Goal: Obtain resource: Download file/media

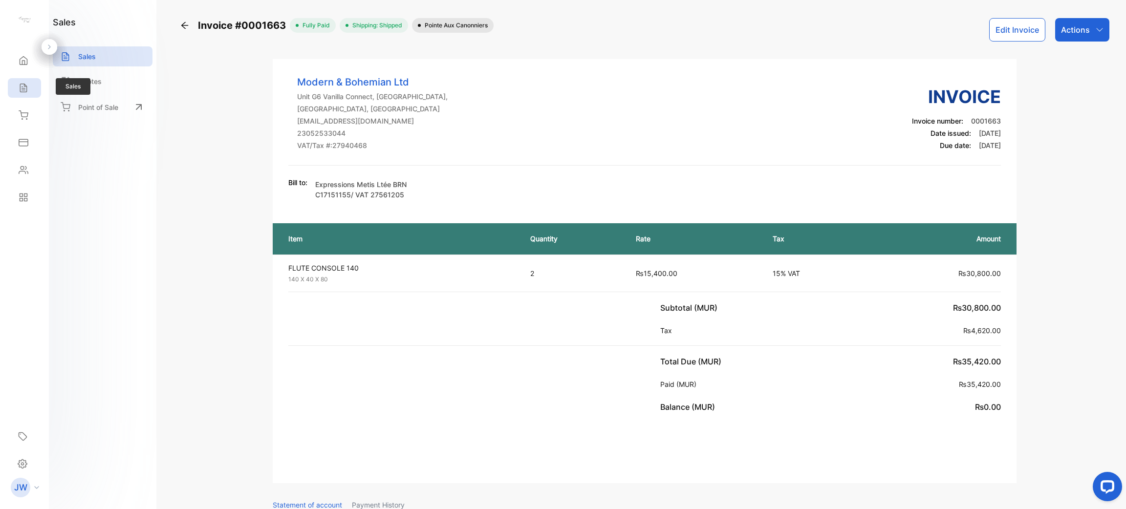
click at [19, 84] on icon at bounding box center [24, 88] width 10 height 10
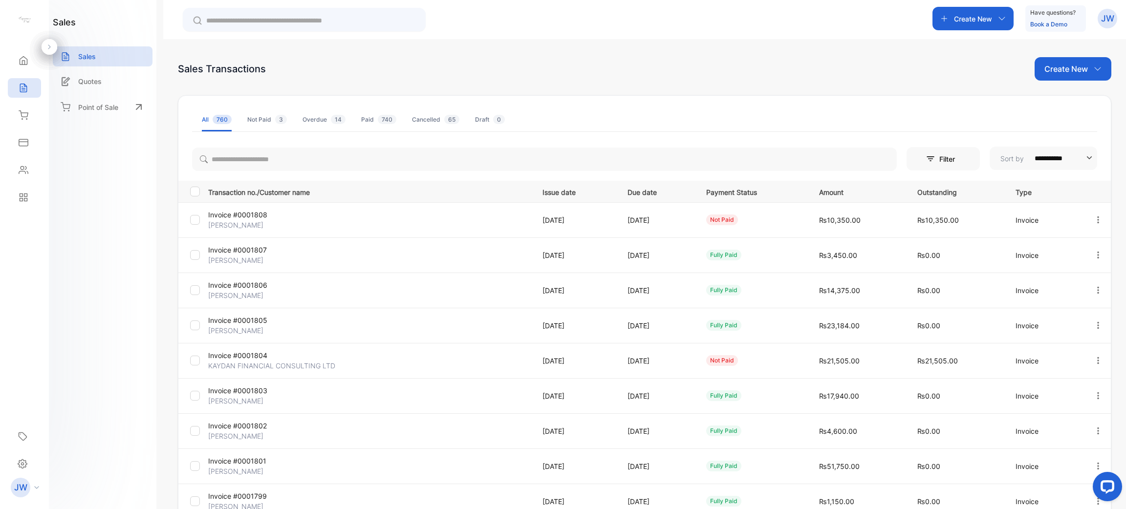
click at [271, 364] on p "KAYDAN FINANCIAL CONSULTING LTD" at bounding box center [271, 366] width 127 height 10
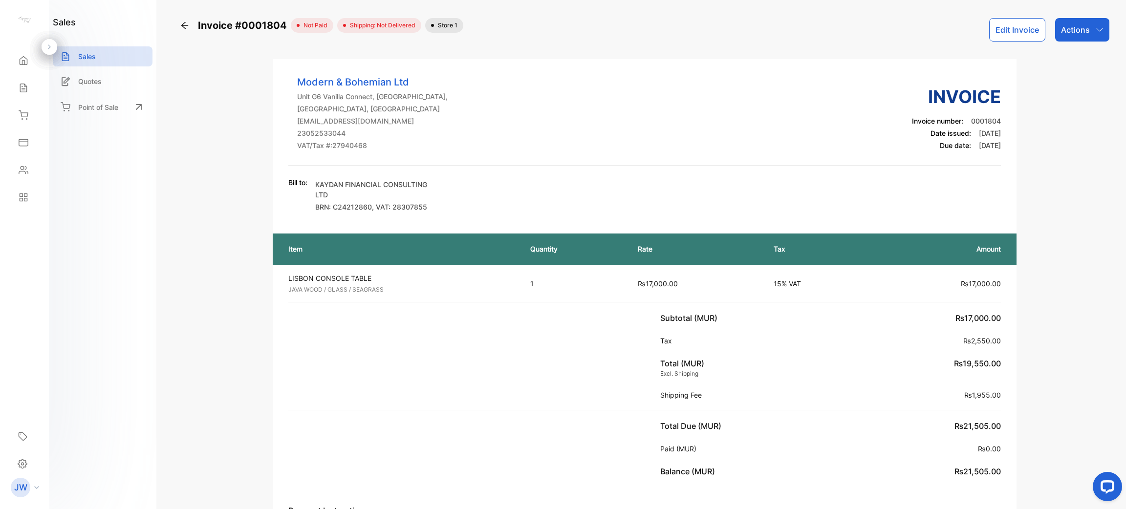
click at [1092, 31] on div "Actions" at bounding box center [1083, 29] width 54 height 23
click at [1069, 269] on div "Download PDF" at bounding box center [1061, 278] width 96 height 20
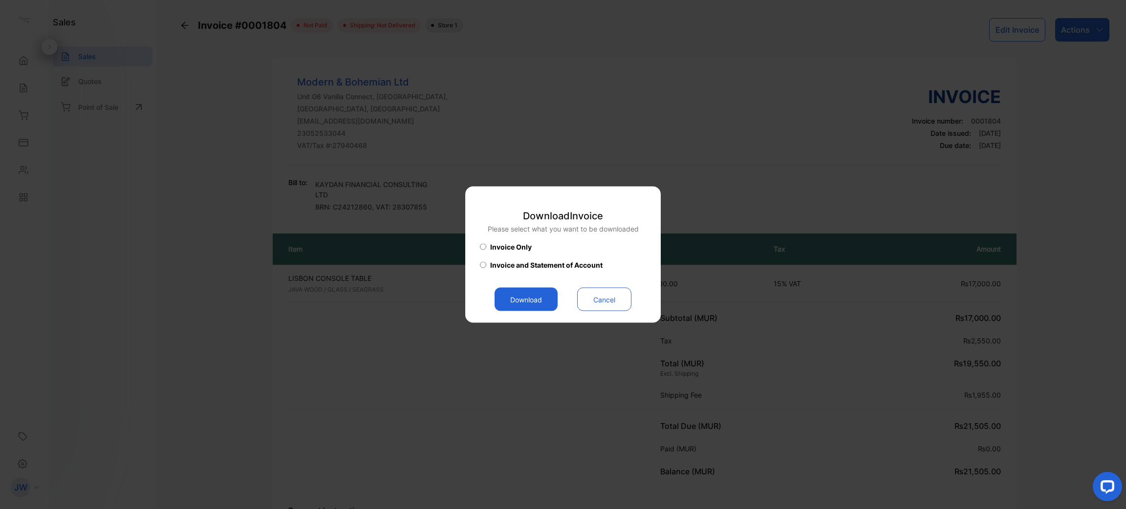
click at [534, 291] on button "Download" at bounding box center [526, 299] width 63 height 23
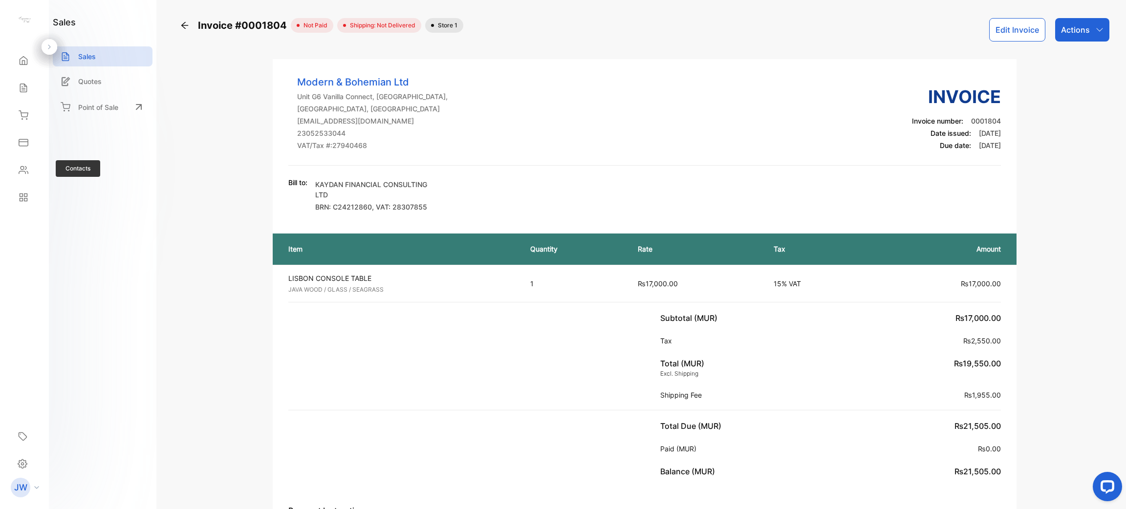
click at [25, 180] on div "Contacts Contacts" at bounding box center [24, 169] width 33 height 27
drag, startPoint x: 25, startPoint y: 180, endPoint x: 25, endPoint y: 170, distance: 10.8
click at [25, 170] on div "Contacts Contacts" at bounding box center [24, 169] width 33 height 27
click at [25, 170] on icon at bounding box center [23, 170] width 9 height 7
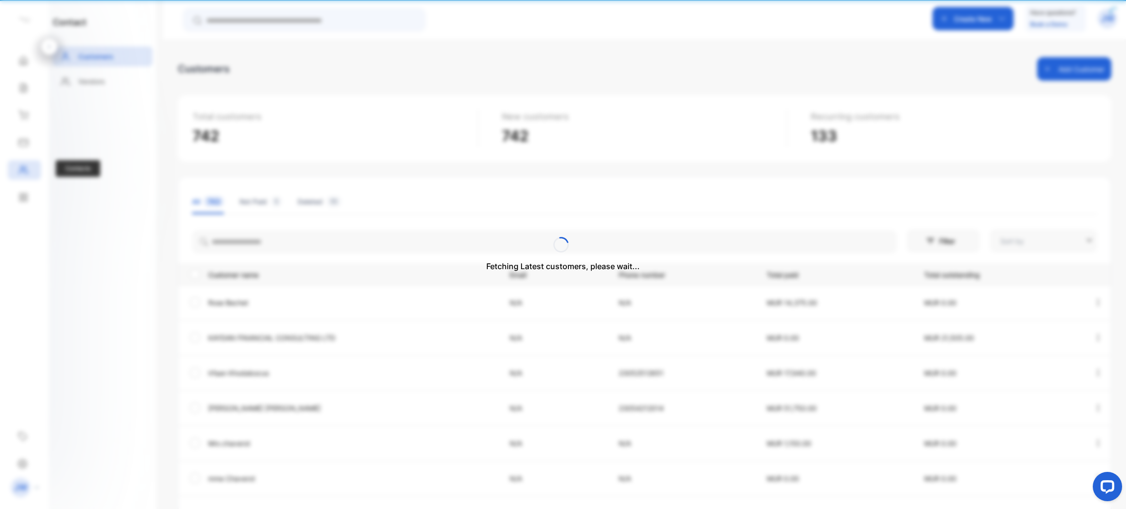
type input "**********"
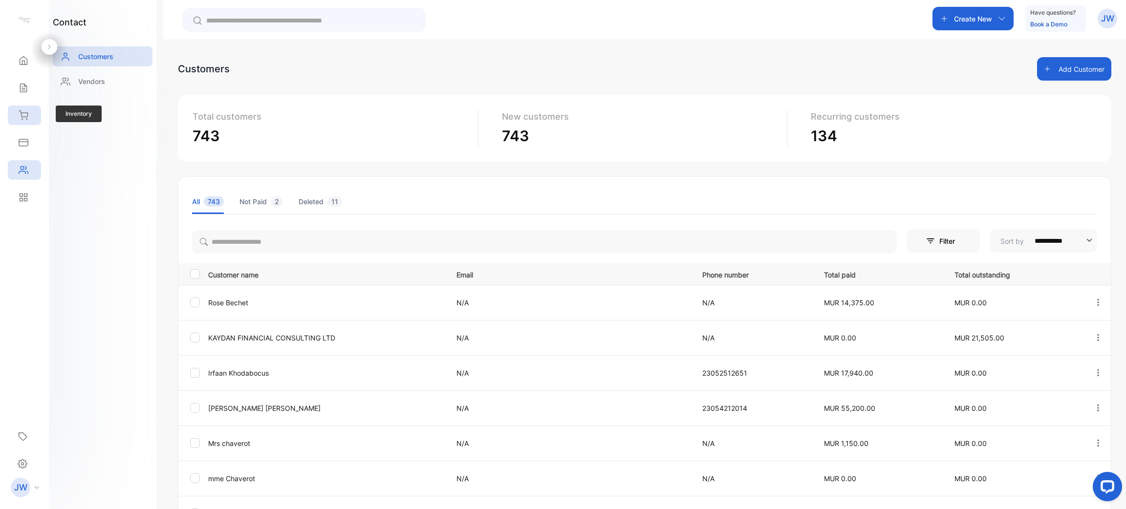
click at [29, 110] on div "Inventory" at bounding box center [24, 116] width 33 height 20
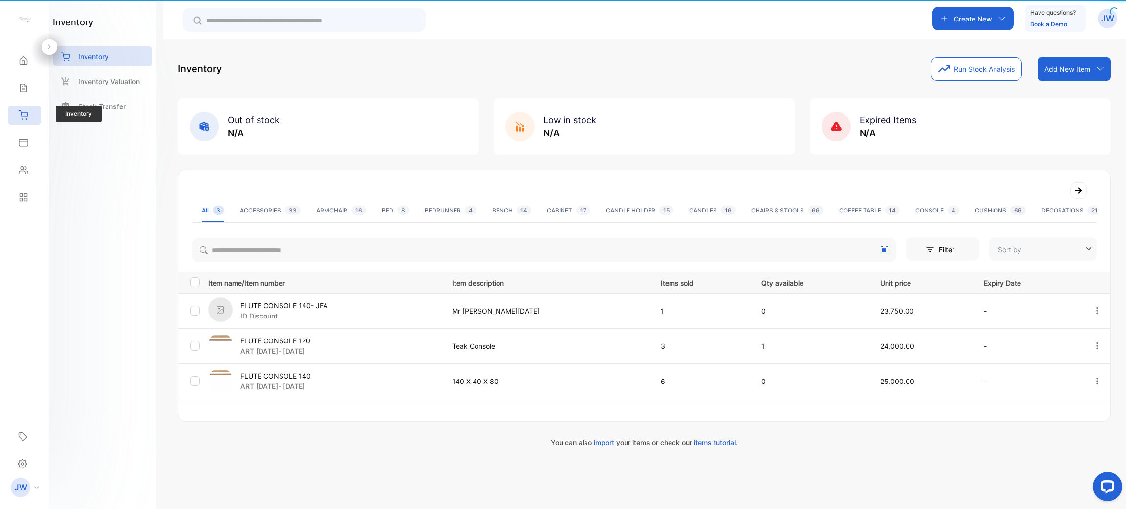
type input "**********"
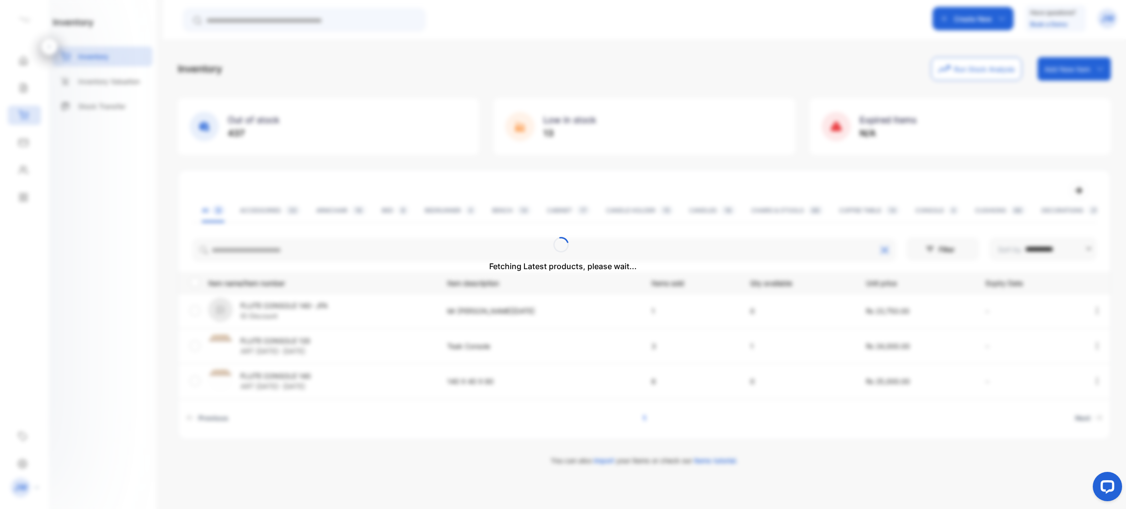
click at [299, 255] on div "Fetching Latest products, please wait..." at bounding box center [563, 254] width 1126 height 509
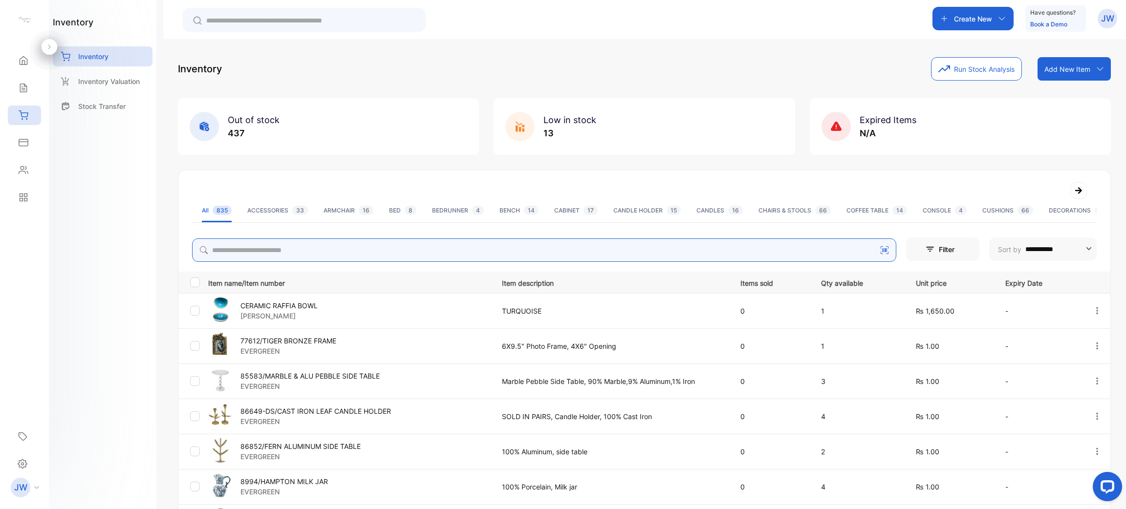
click at [404, 245] on input "search" at bounding box center [544, 250] width 705 height 23
type input "********"
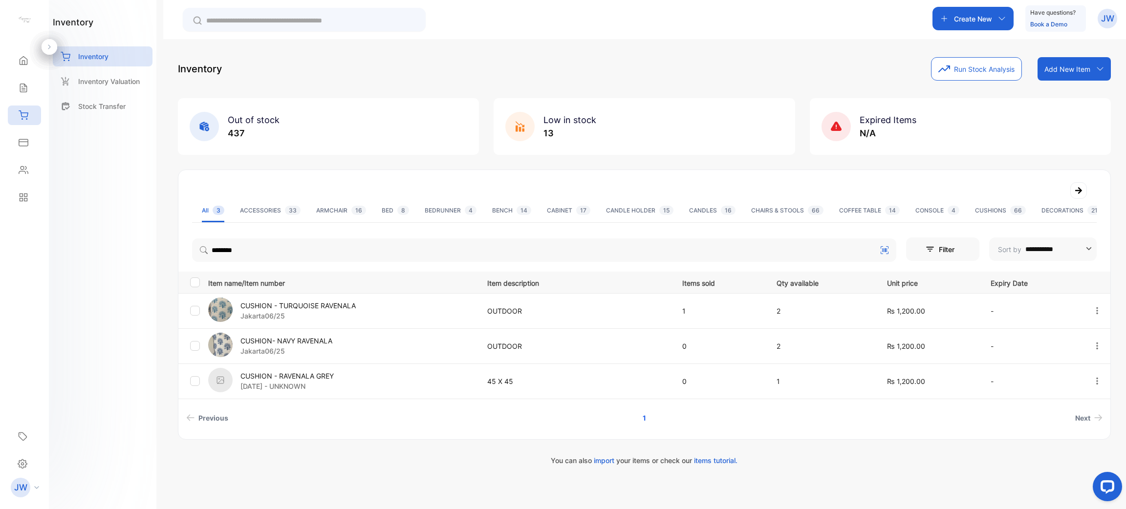
click at [324, 305] on p "CUSHION - TURQUOISE RAVENALA" at bounding box center [298, 306] width 115 height 10
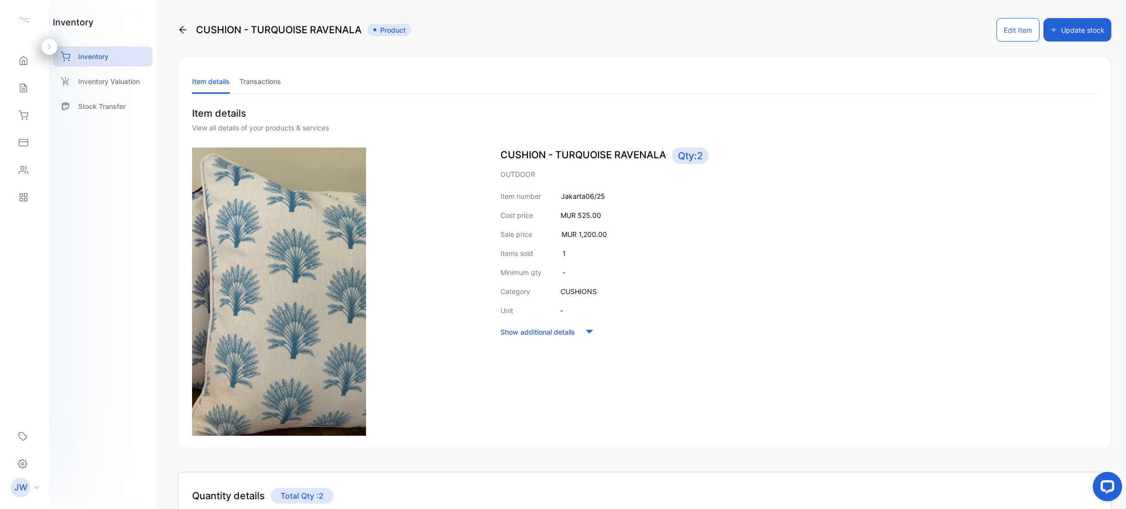
click at [266, 91] on li "Transactions" at bounding box center [261, 81] width 42 height 25
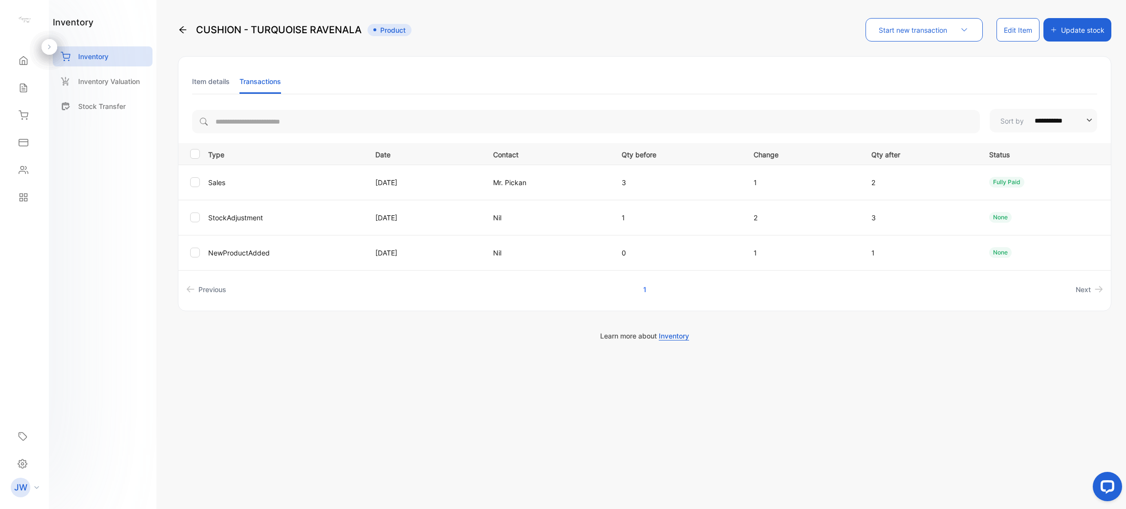
click at [202, 82] on li "Item details" at bounding box center [211, 81] width 38 height 25
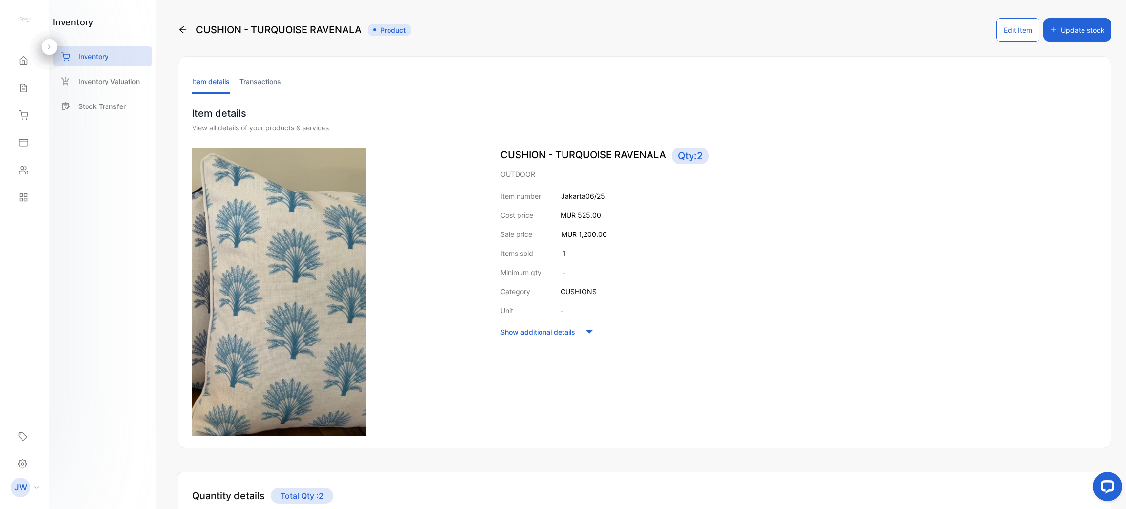
click at [260, 79] on li "Transactions" at bounding box center [261, 81] width 42 height 25
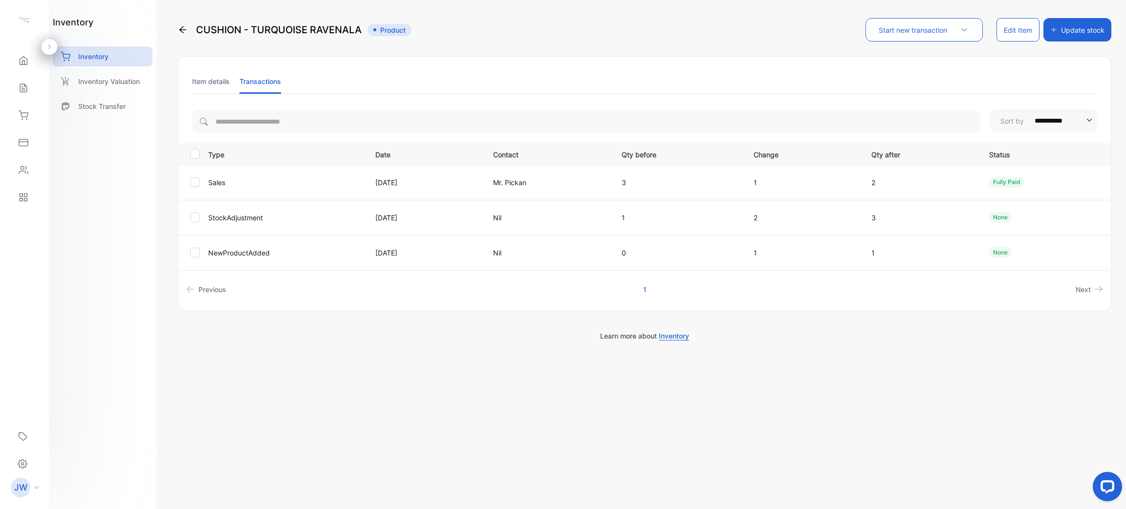
click at [195, 81] on li "Item details" at bounding box center [211, 81] width 38 height 25
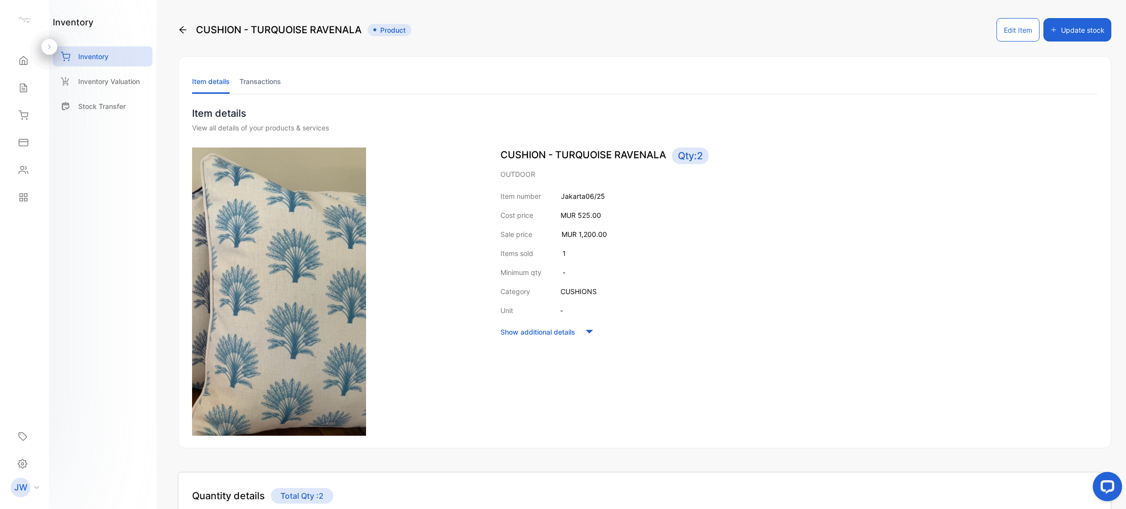
click at [140, 45] on div "inventory Inventory Inventory Valuation Stock Transfer" at bounding box center [103, 69] width 100 height 106
click at [132, 51] on div "Inventory" at bounding box center [103, 56] width 100 height 20
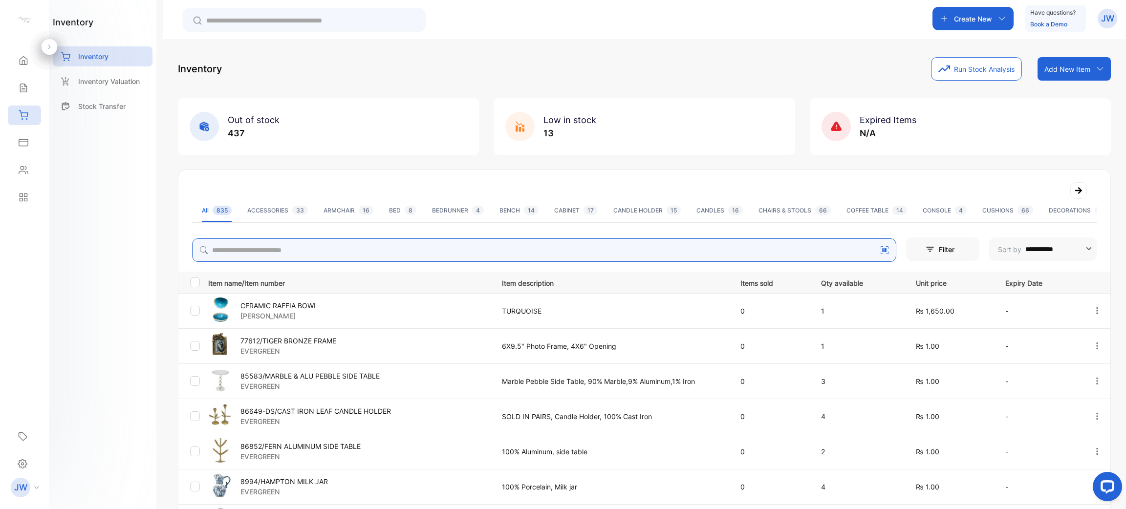
click at [407, 254] on input "search" at bounding box center [544, 250] width 705 height 23
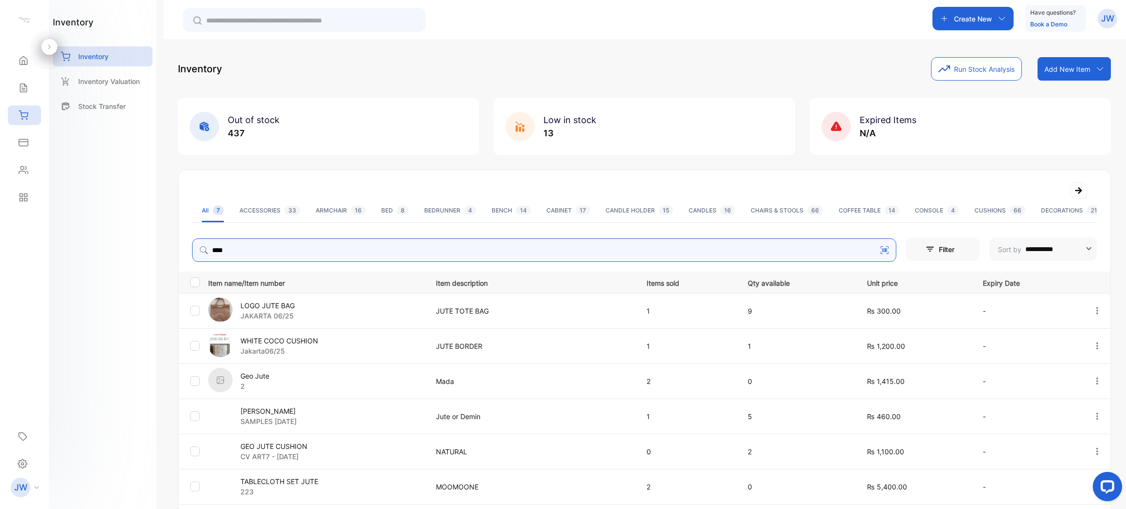
scroll to position [112, 0]
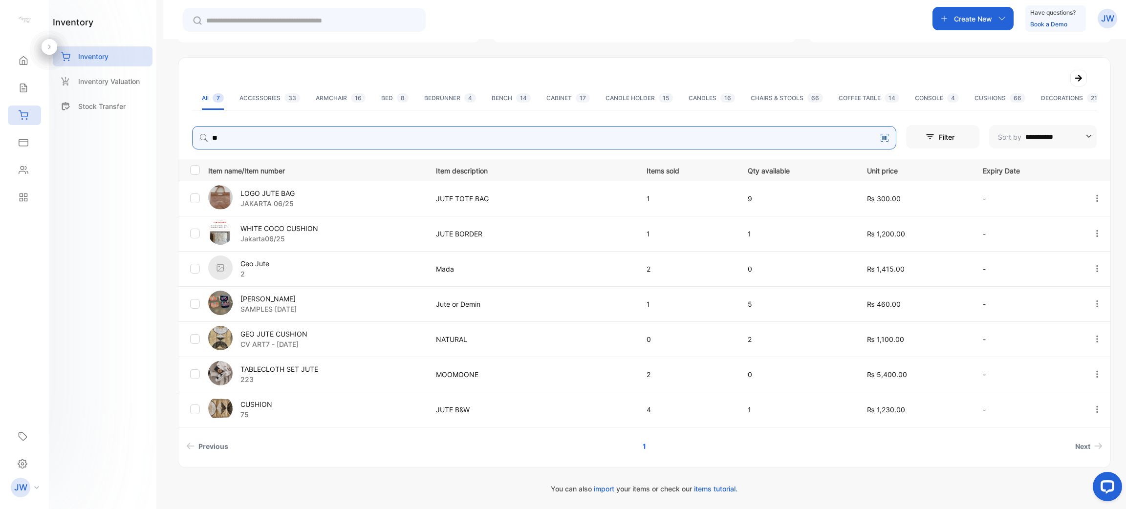
type input "*"
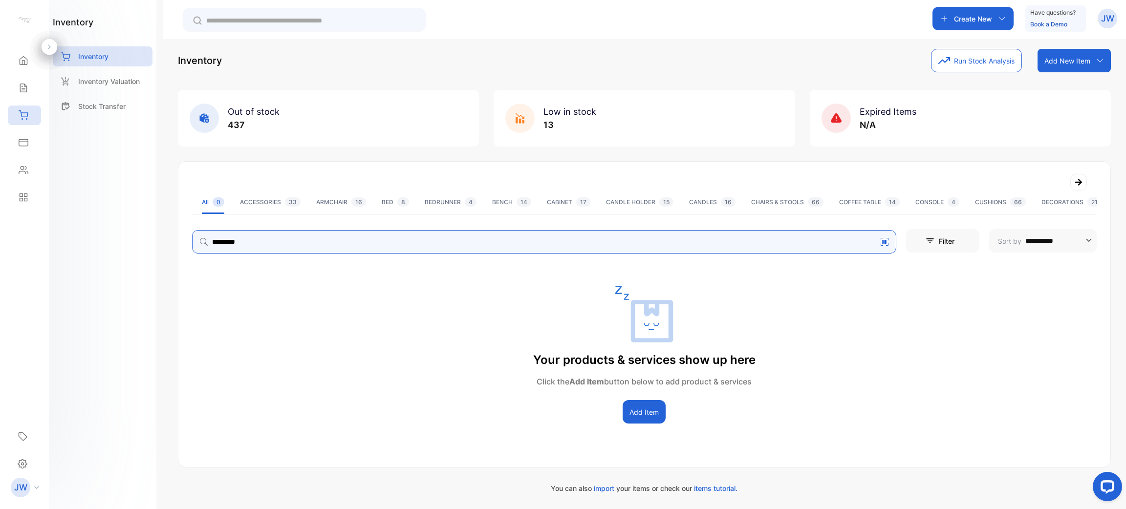
scroll to position [8, 0]
click at [230, 244] on input "**********" at bounding box center [544, 242] width 705 height 23
type input "**********"
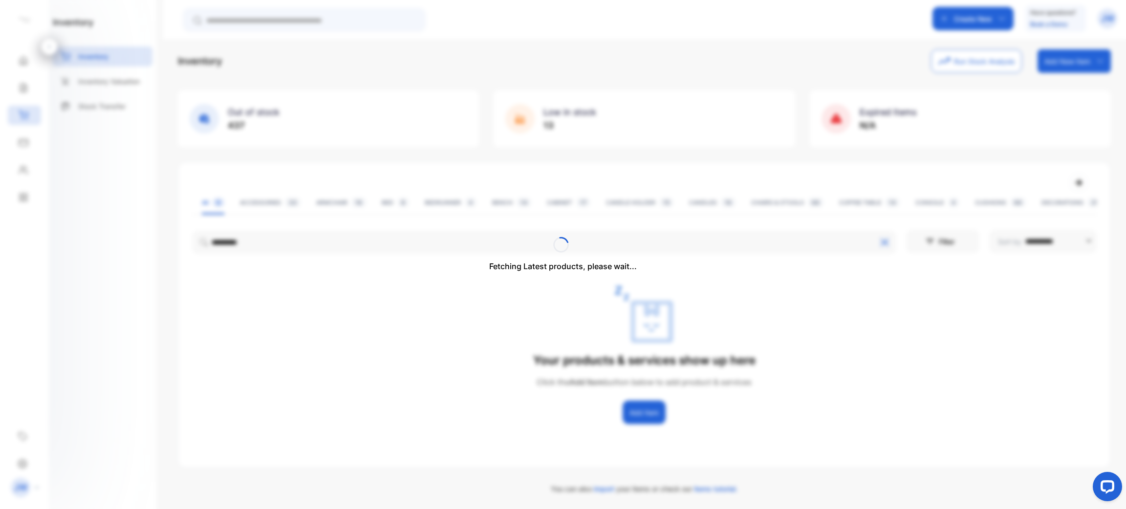
click at [289, 240] on div "Fetching Latest products, please wait..." at bounding box center [563, 254] width 1126 height 509
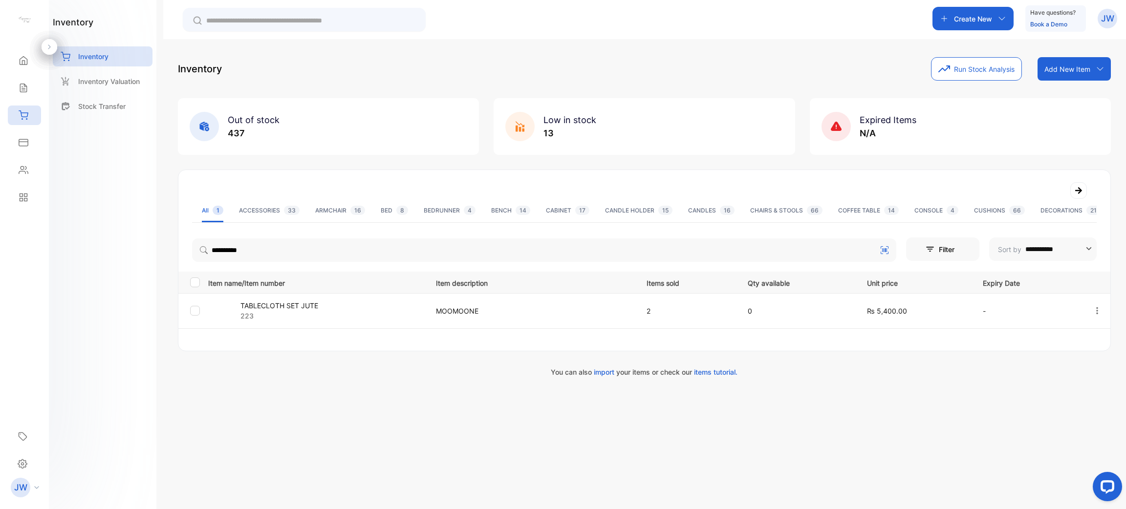
scroll to position [0, 0]
click at [293, 310] on p "TABLECLOTH SET JUTE" at bounding box center [280, 306] width 78 height 10
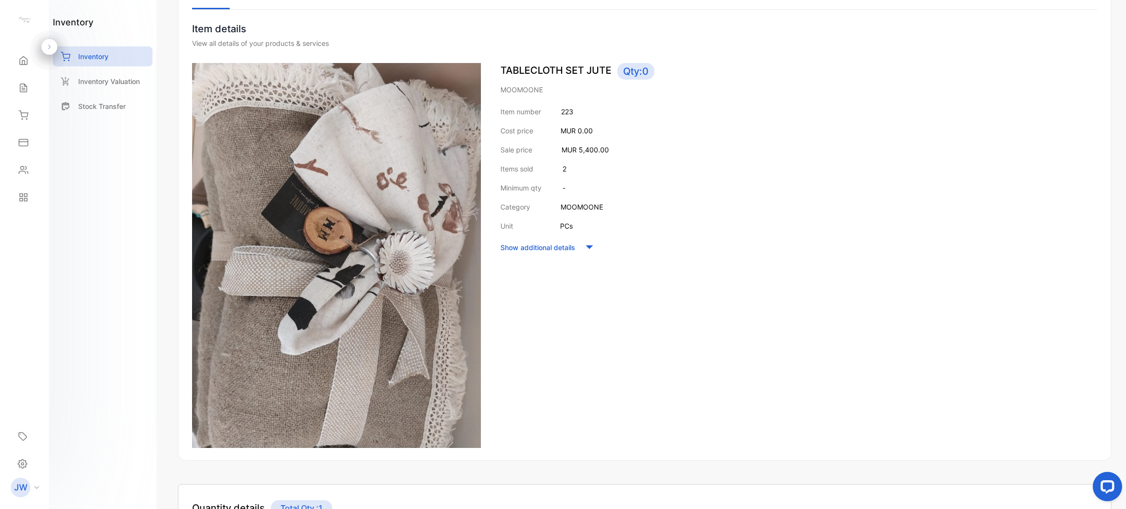
scroll to position [86, 0]
click at [34, 81] on div "Sales" at bounding box center [24, 88] width 33 height 20
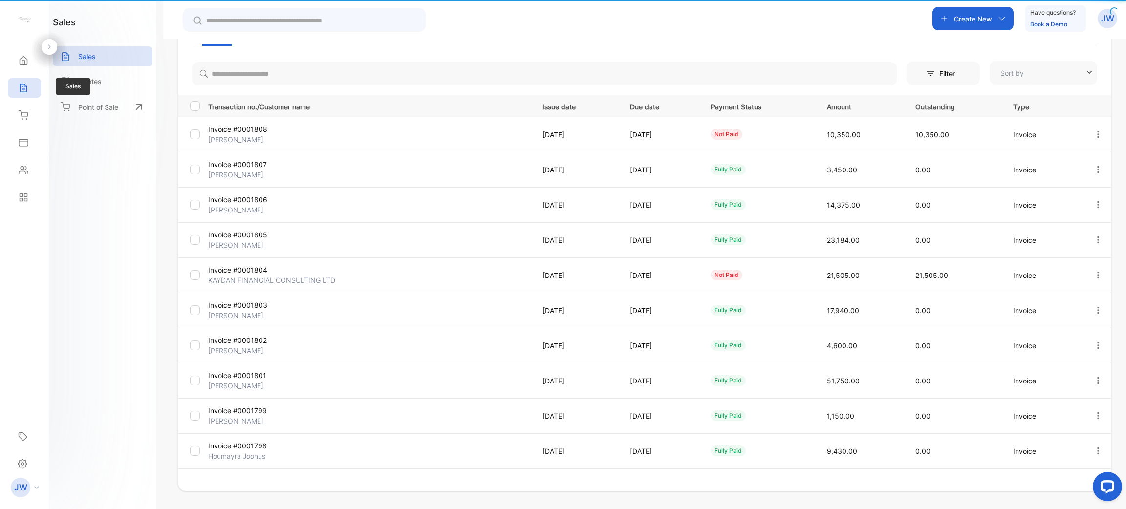
type input "**********"
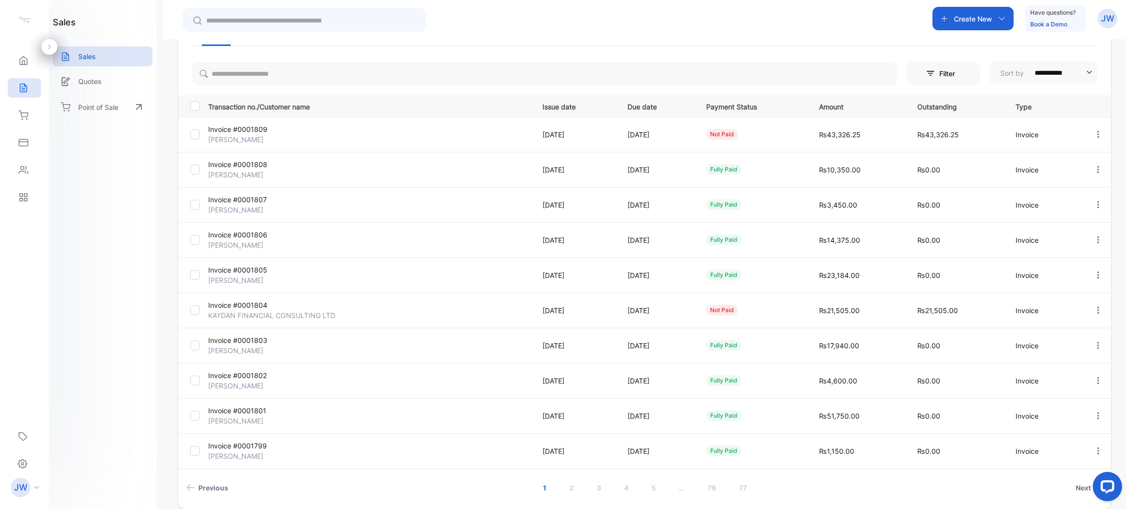
scroll to position [131, 0]
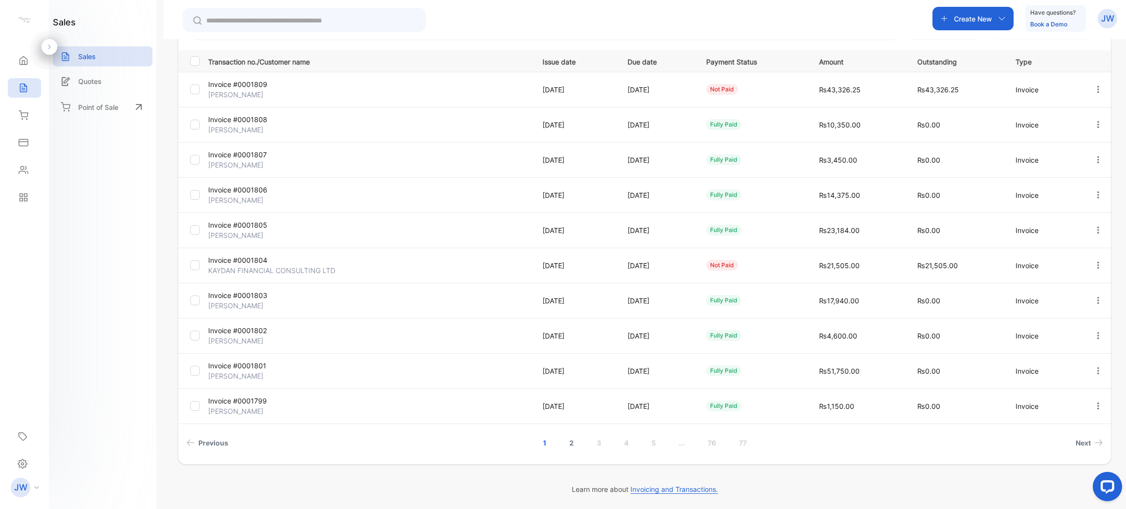
click at [567, 437] on link "2" at bounding box center [572, 443] width 28 height 18
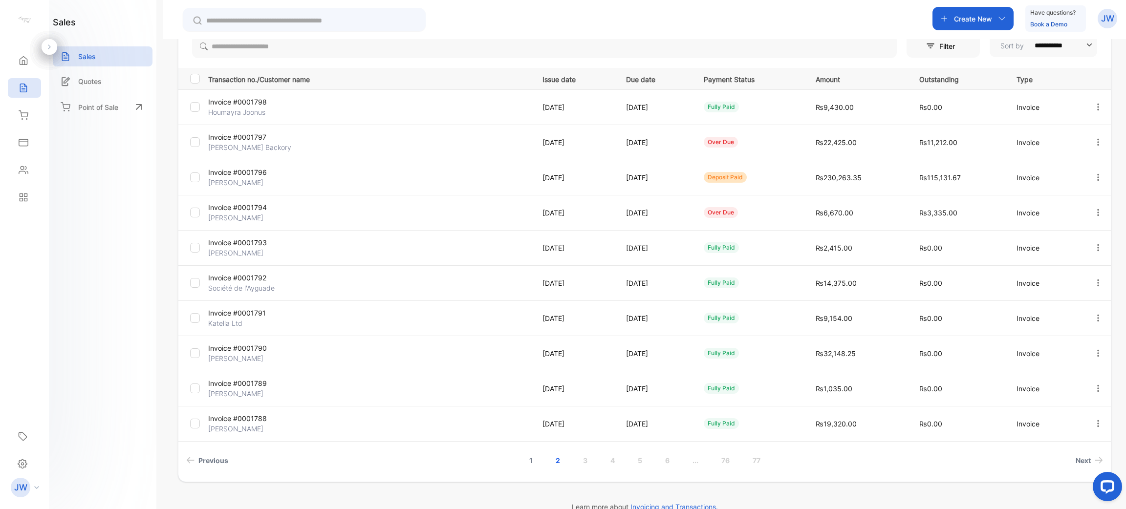
click at [538, 465] on link "1" at bounding box center [531, 461] width 27 height 18
